Goal: Information Seeking & Learning: Learn about a topic

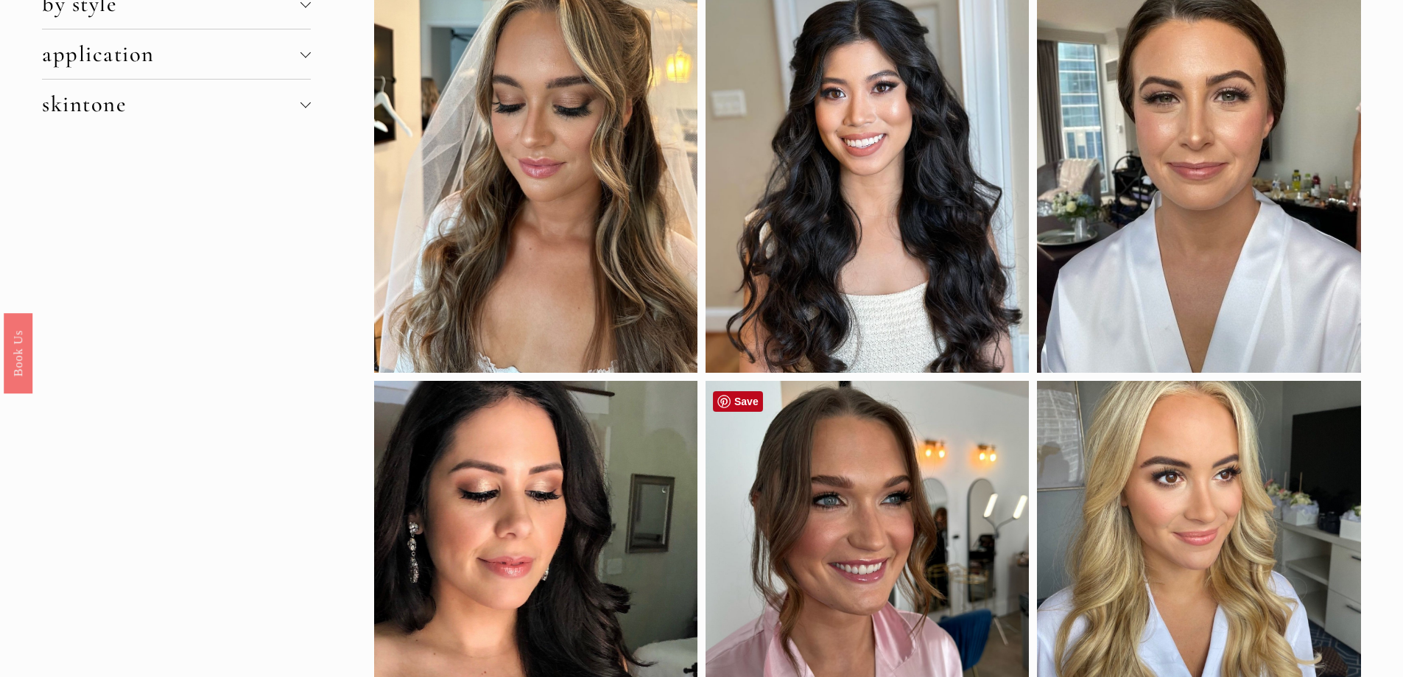
scroll to position [74, 0]
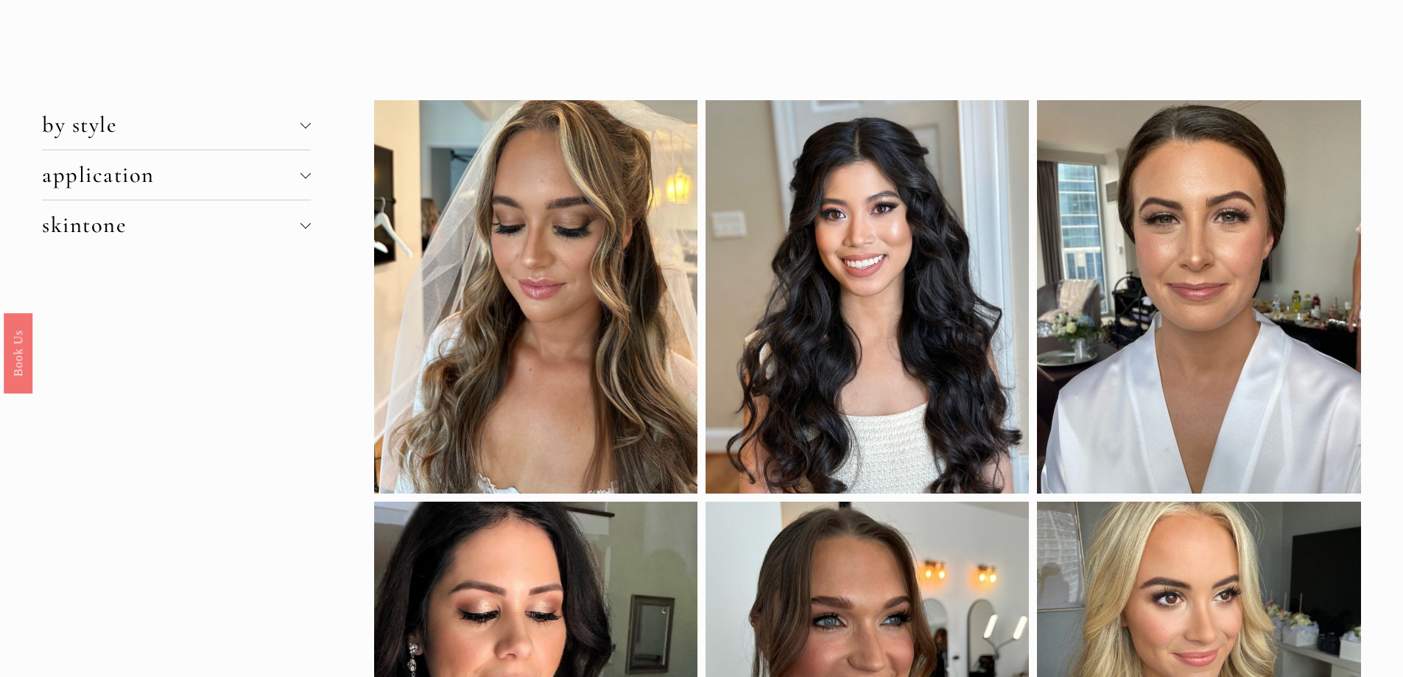
click at [306, 222] on div at bounding box center [305, 223] width 10 height 10
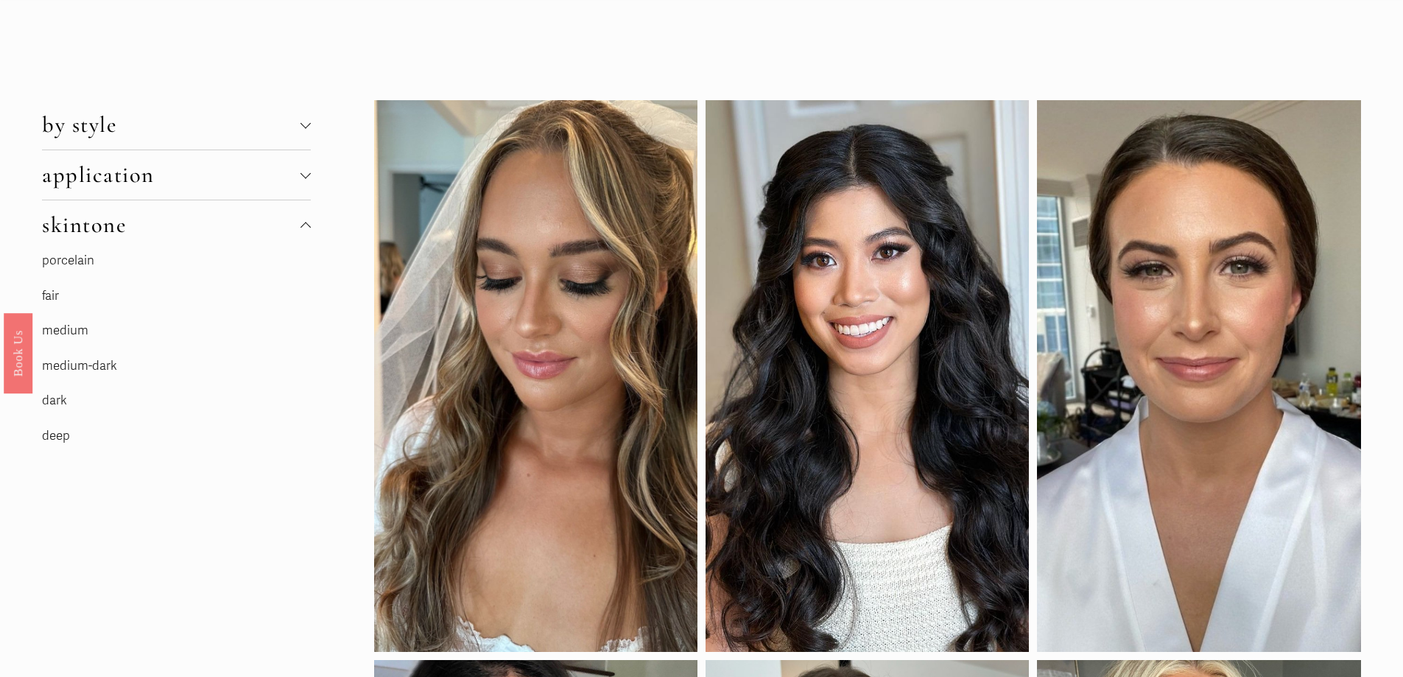
click at [49, 296] on link "fair" at bounding box center [50, 295] width 17 height 15
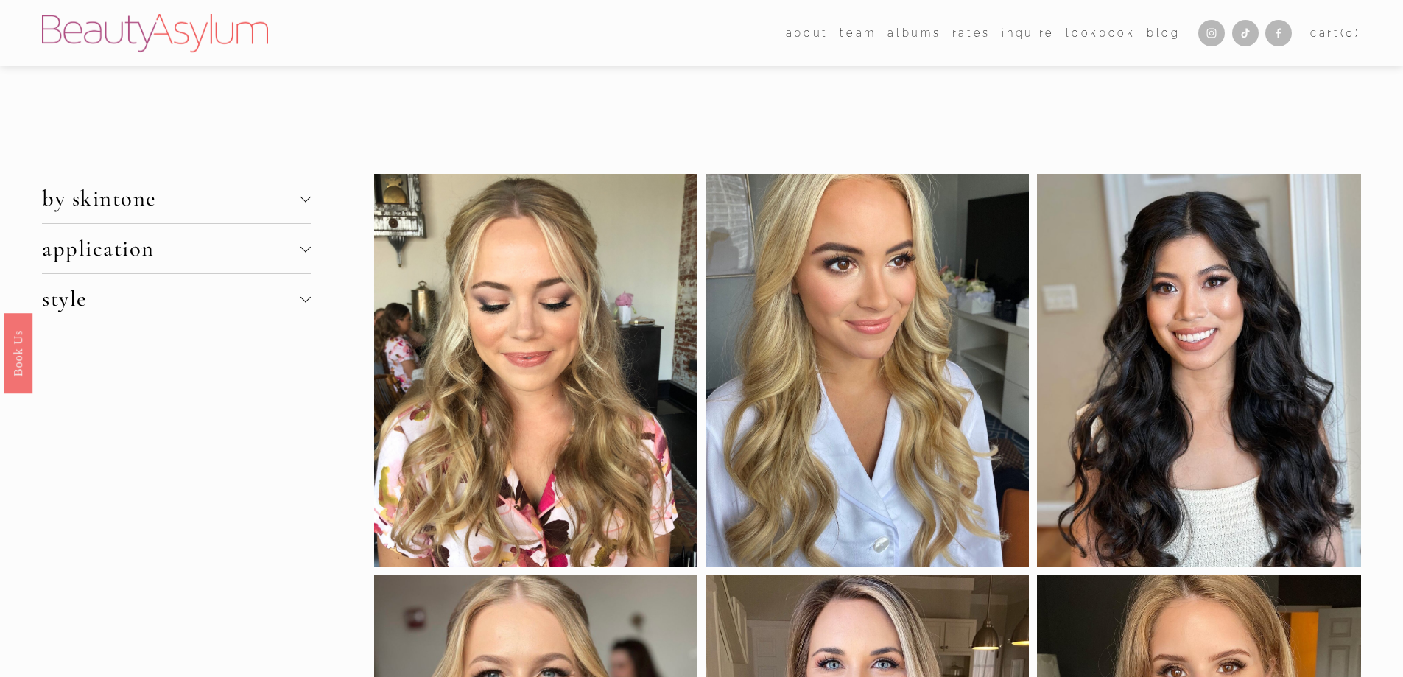
click at [303, 199] on div at bounding box center [305, 196] width 10 height 10
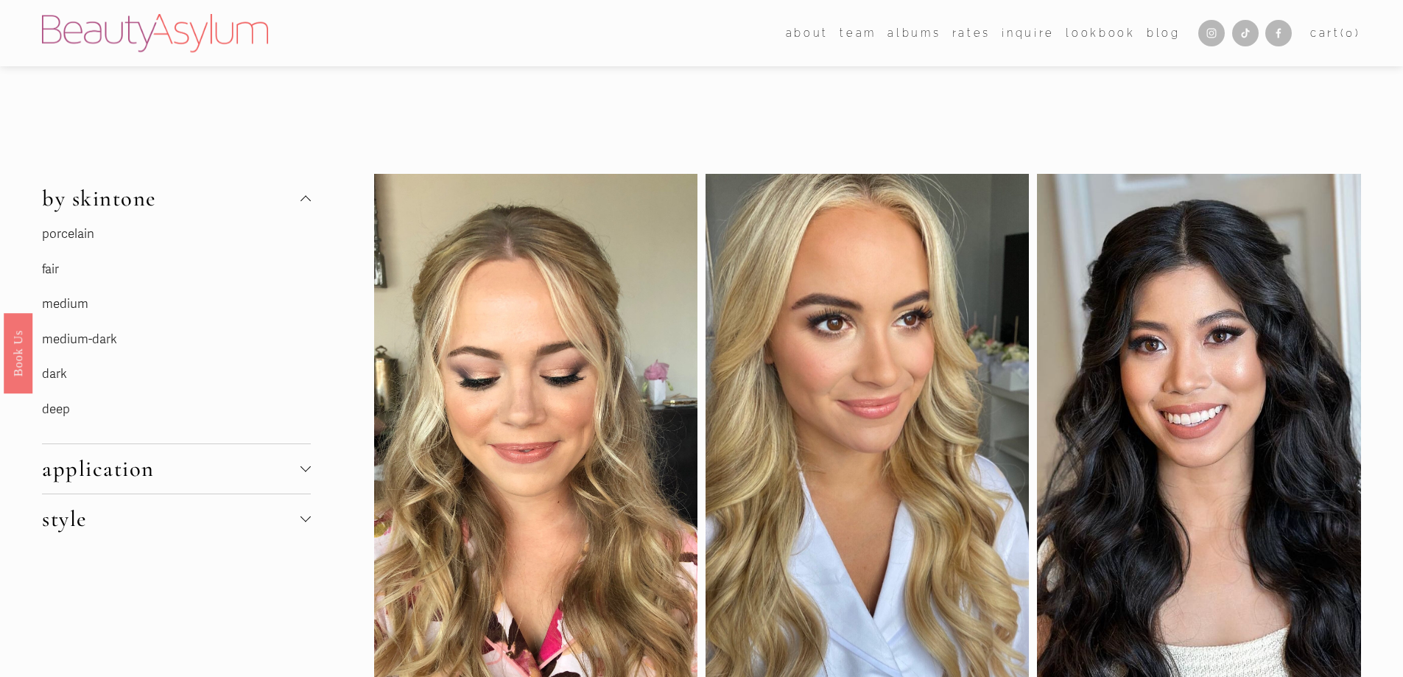
click at [77, 229] on link "porcelain" at bounding box center [68, 233] width 52 height 15
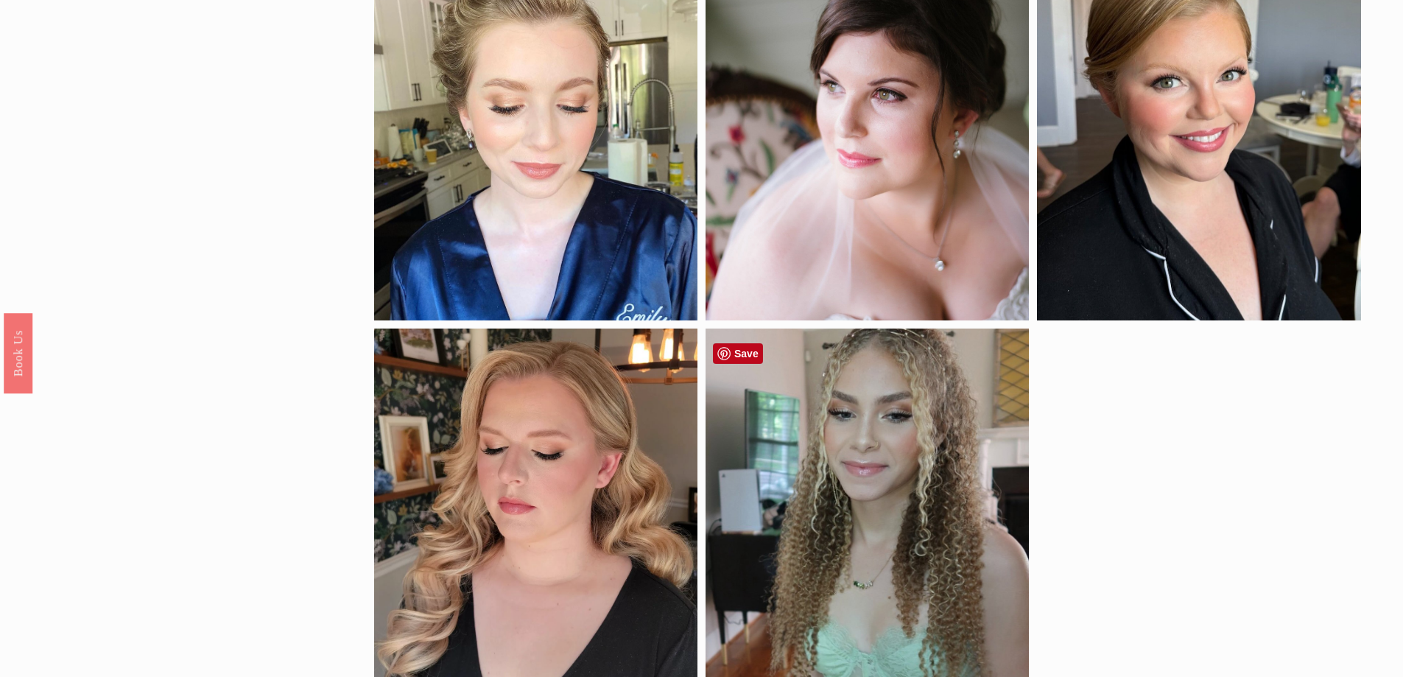
scroll to position [736, 0]
